Goal: Information Seeking & Learning: Learn about a topic

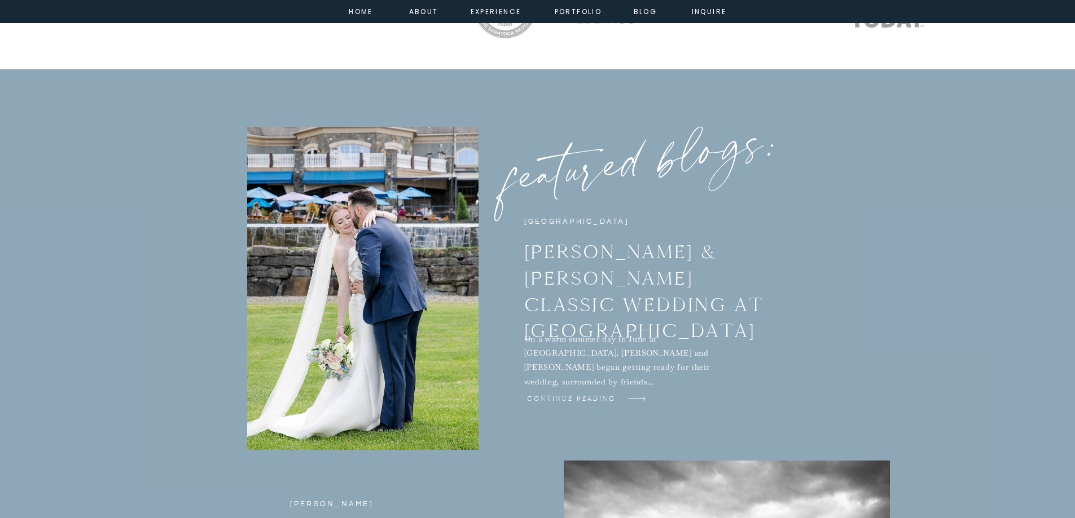
scroll to position [4513, 0]
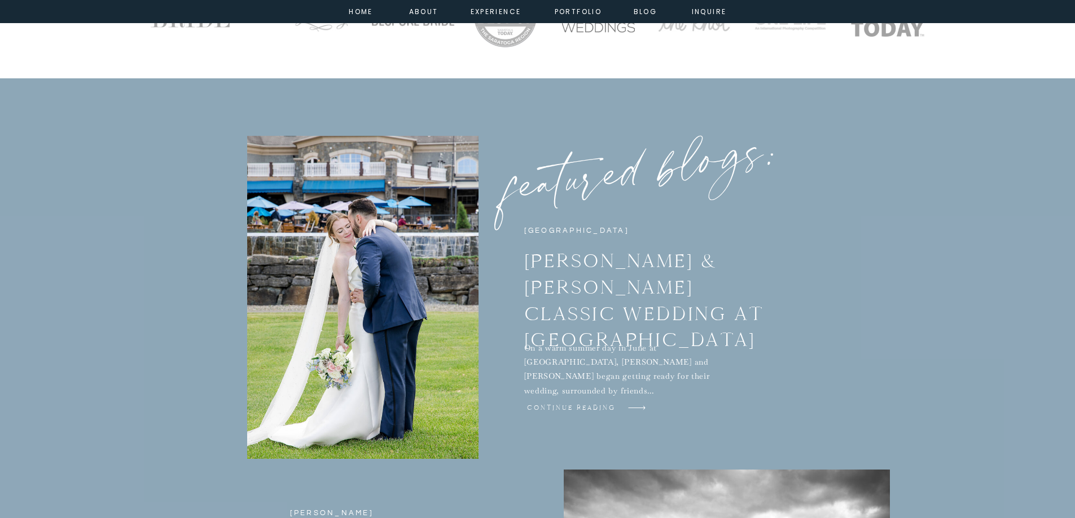
click at [549, 404] on h3 "Continue Reading" at bounding box center [571, 407] width 95 height 10
click at [644, 14] on nav "Blog" at bounding box center [645, 11] width 41 height 10
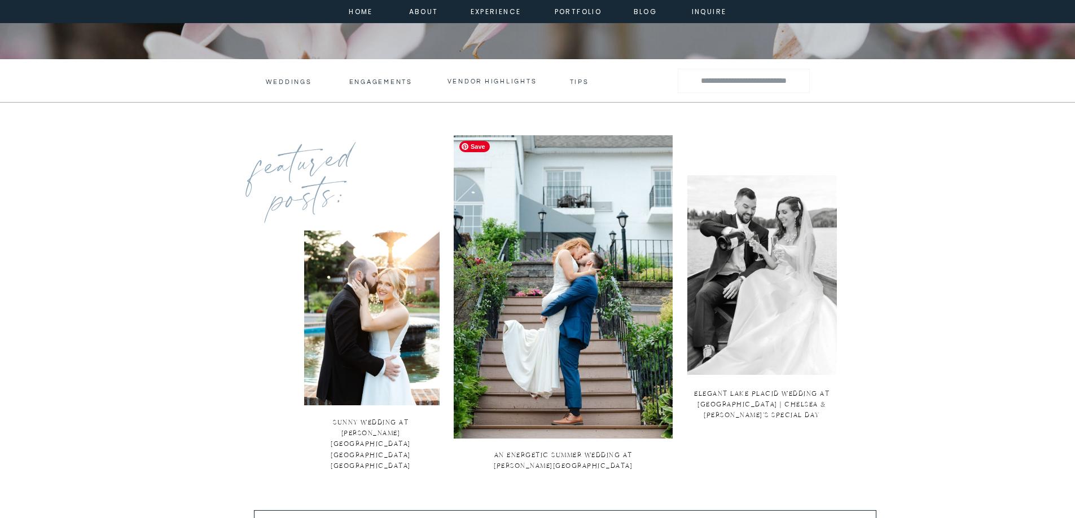
scroll to position [395, 0]
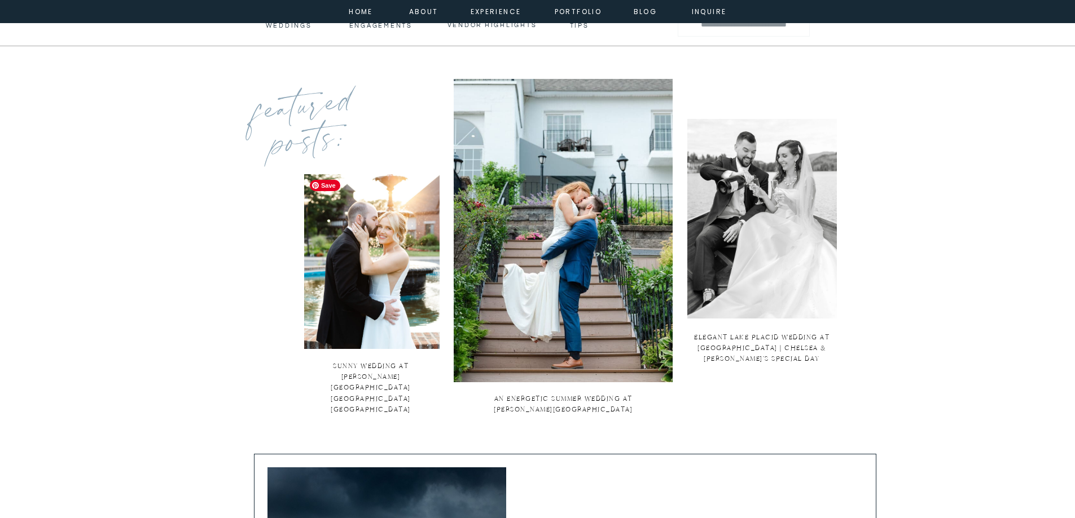
click at [389, 257] on img at bounding box center [371, 261] width 135 height 175
